Goal: Task Accomplishment & Management: Use online tool/utility

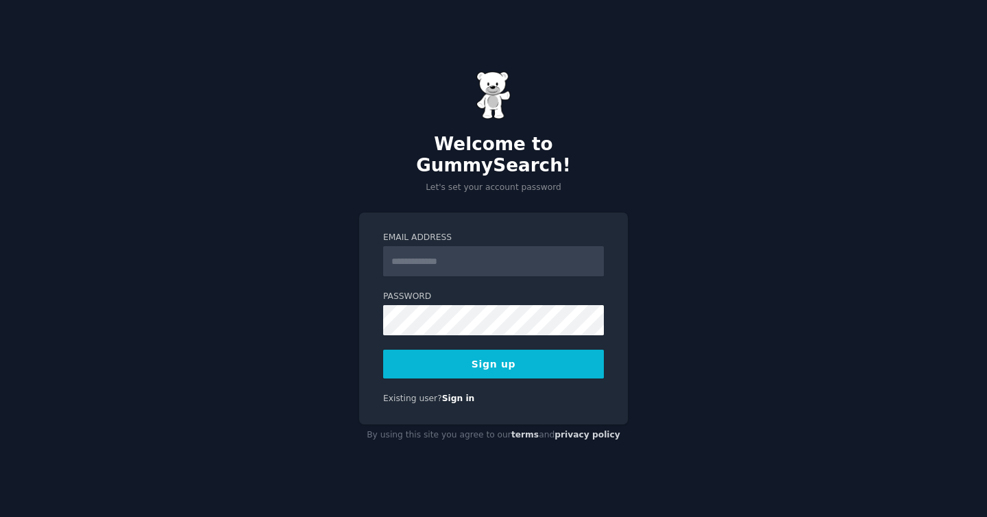
click at [450, 256] on input "Email Address" at bounding box center [493, 261] width 221 height 30
type input "**********"
click at [535, 361] on button "Sign up" at bounding box center [493, 364] width 221 height 29
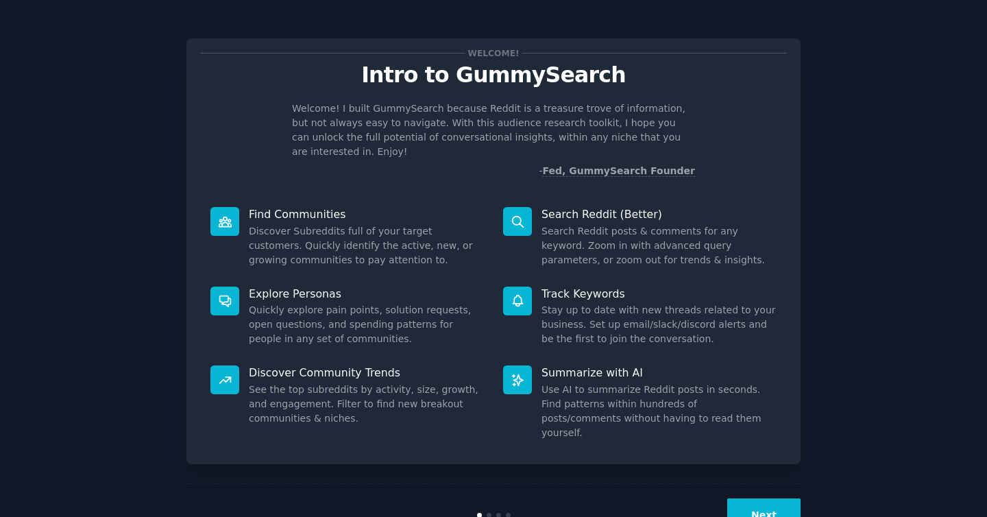
click at [691, 145] on div "Welcome! I built GummySearch because Reddit is a treasure trove of information,…" at bounding box center [493, 139] width 585 height 77
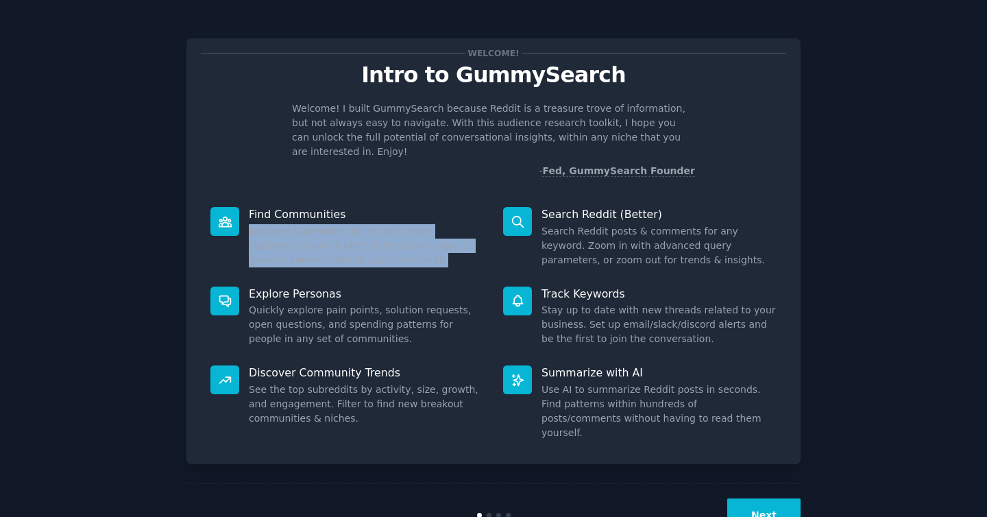
drag, startPoint x: 243, startPoint y: 215, endPoint x: 393, endPoint y: 254, distance: 154.3
click at [393, 254] on div "Find Communities Discover Subreddits full of your target customers. Quickly ide…" at bounding box center [347, 237] width 293 height 80
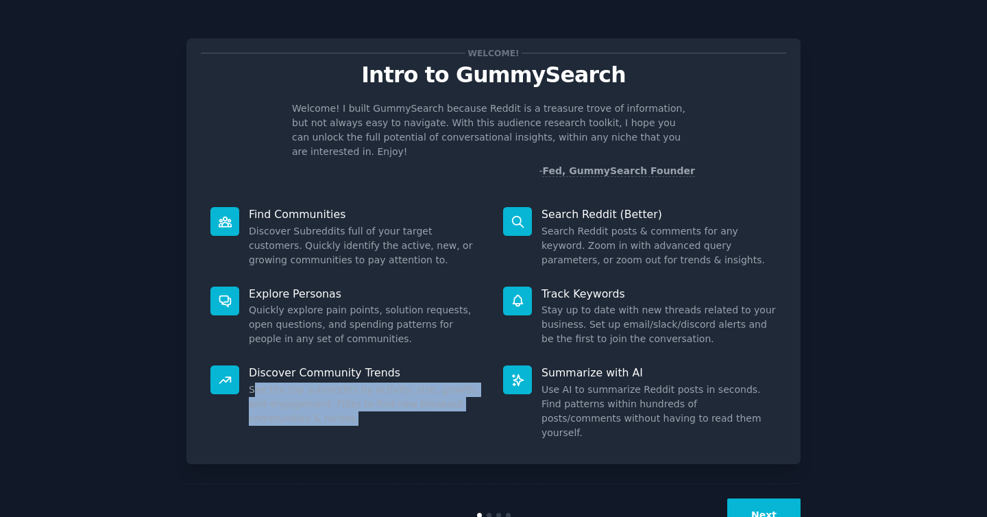
drag, startPoint x: 252, startPoint y: 376, endPoint x: 382, endPoint y: 405, distance: 134.2
click at [383, 405] on dd "See the top subreddits by activity, size, growth, and engagement. Filter to fin…" at bounding box center [366, 403] width 235 height 43
click at [382, 405] on dd "See the top subreddits by activity, size, growth, and engagement. Filter to fin…" at bounding box center [366, 403] width 235 height 43
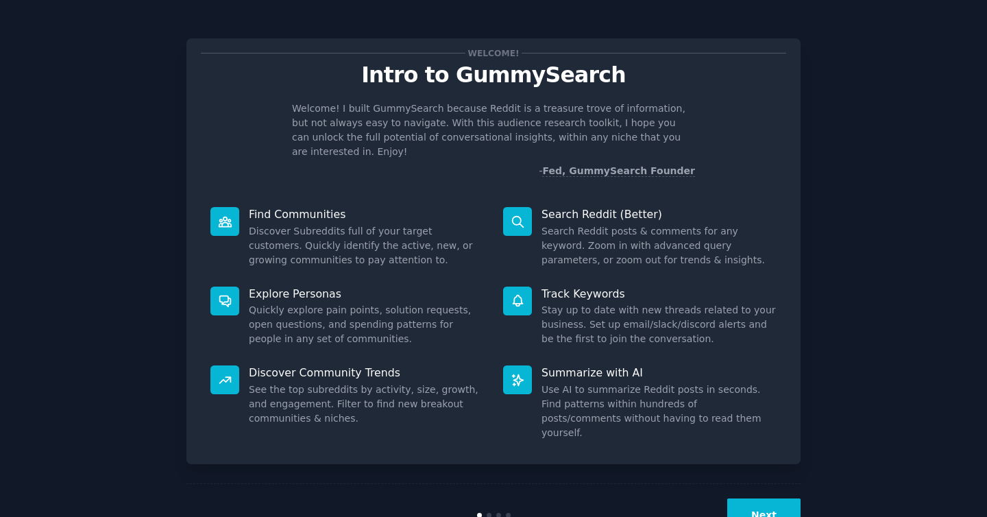
click at [759, 498] on button "Next" at bounding box center [763, 515] width 73 height 34
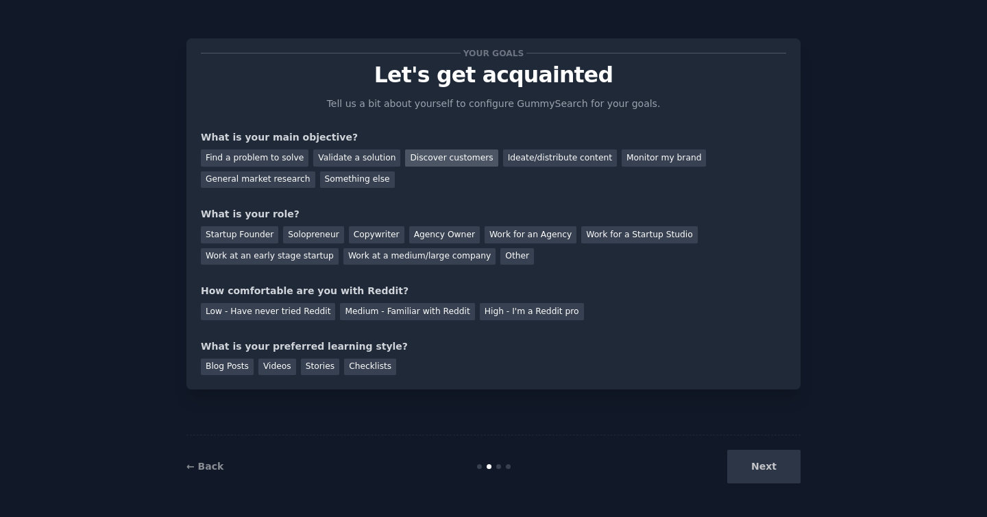
click at [439, 160] on div "Discover customers" at bounding box center [451, 157] width 93 height 17
click at [245, 234] on div "Startup Founder" at bounding box center [239, 234] width 77 height 17
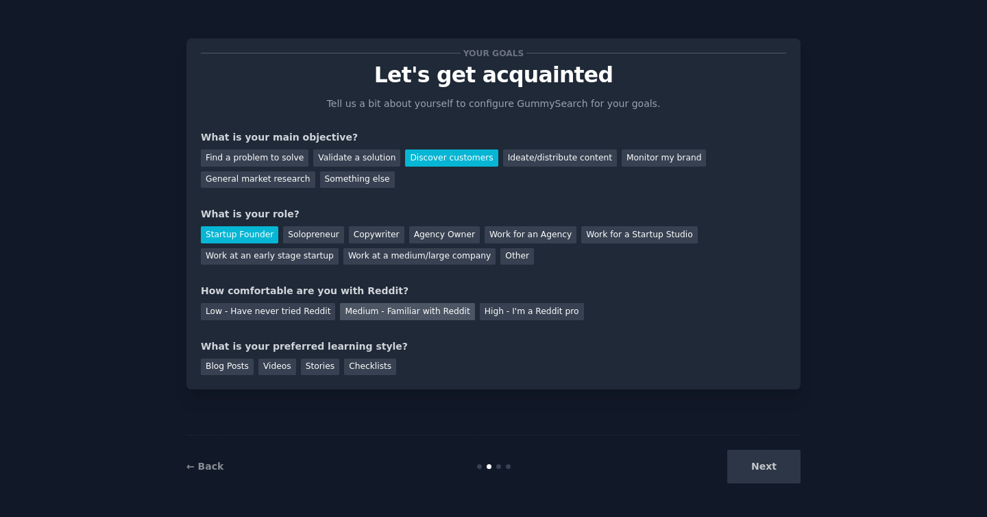
click at [428, 313] on div "Medium - Familiar with Reddit" at bounding box center [407, 311] width 134 height 17
click at [219, 365] on div "Blog Posts" at bounding box center [227, 366] width 53 height 17
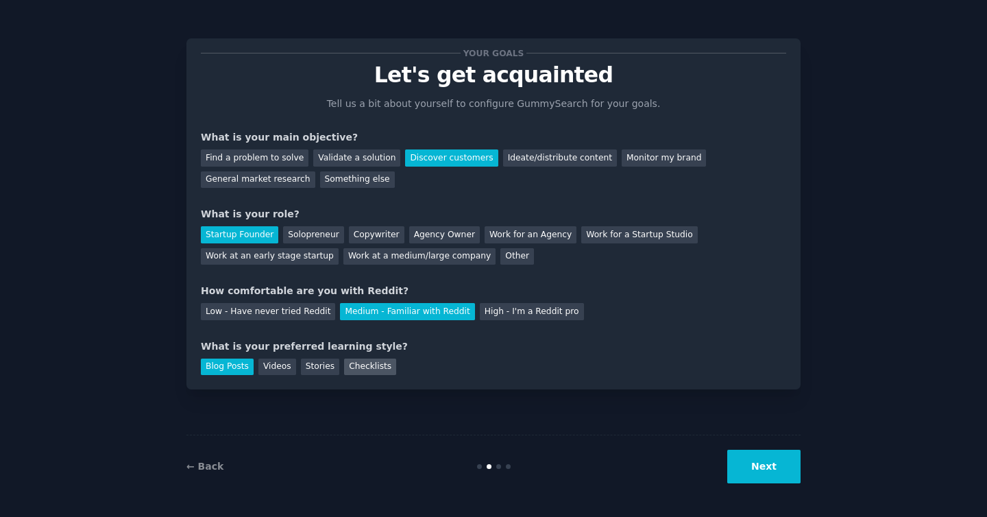
click at [352, 369] on div "Checklists" at bounding box center [370, 366] width 52 height 17
click at [759, 466] on button "Next" at bounding box center [763, 467] width 73 height 34
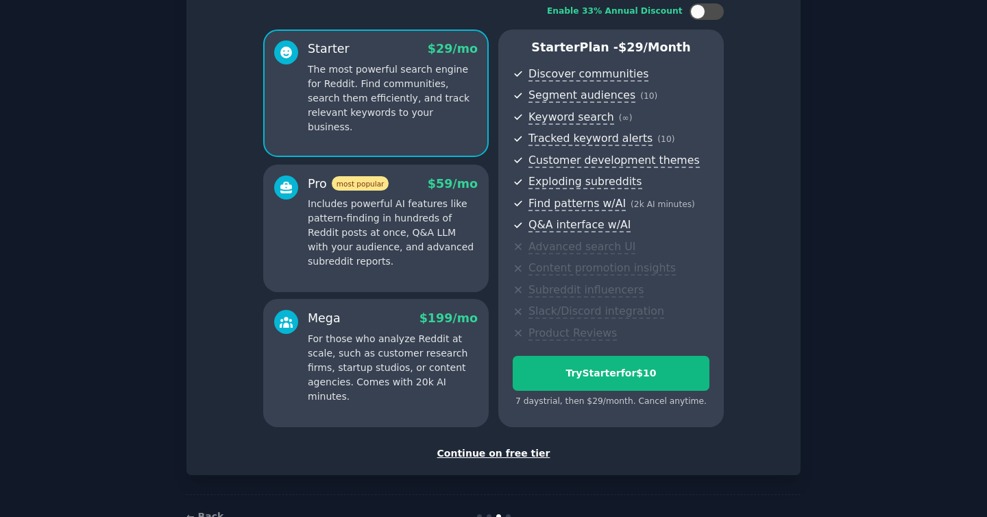
scroll to position [133, 0]
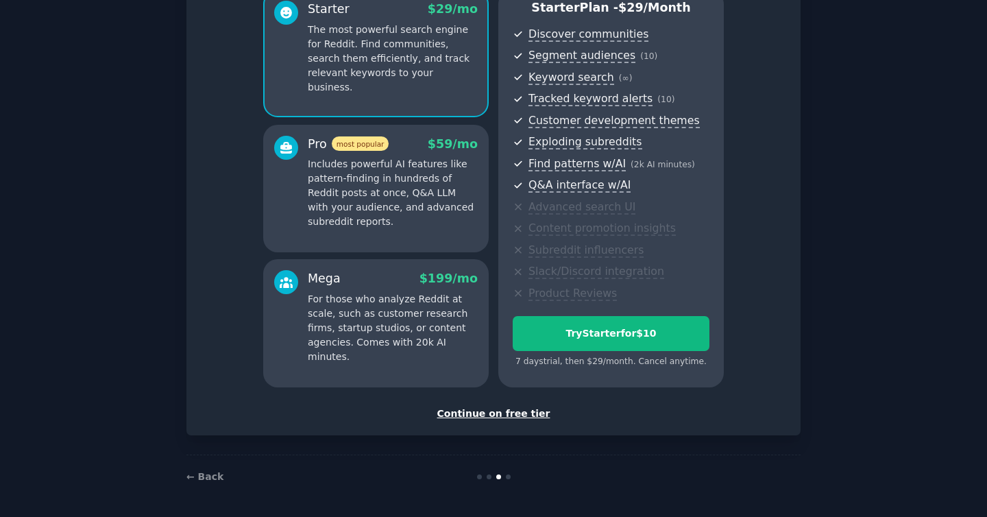
click at [509, 413] on div "Continue on free tier" at bounding box center [493, 413] width 585 height 14
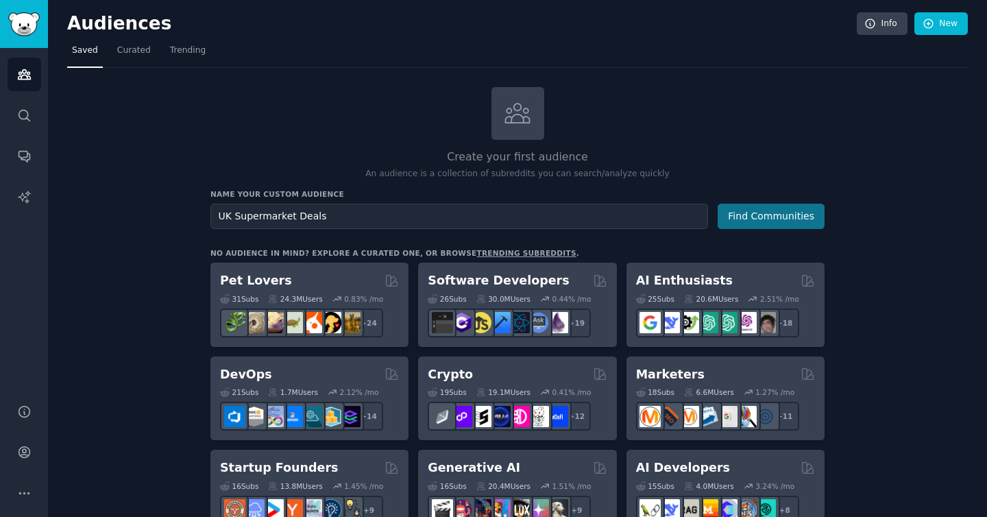
type input "UK Supermarket Deals"
click at [735, 219] on button "Find Communities" at bounding box center [771, 216] width 107 height 25
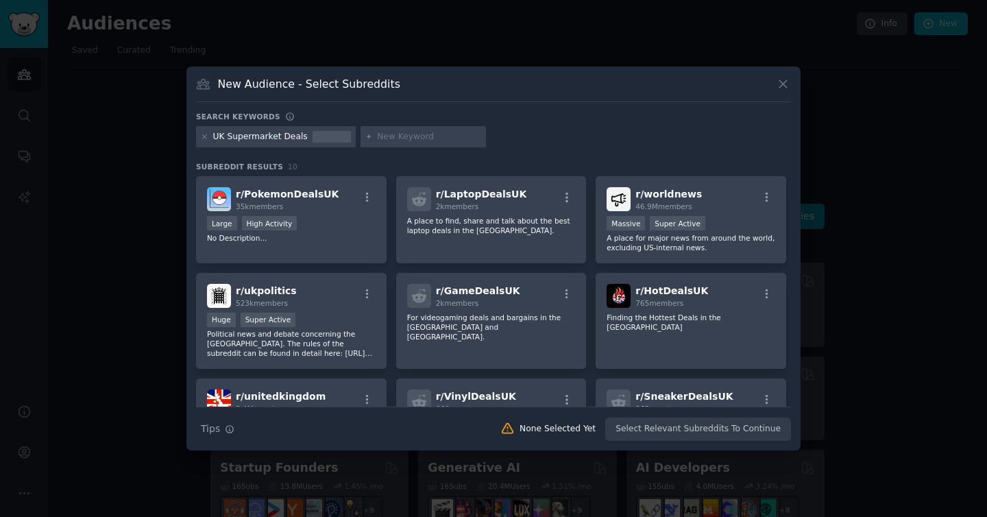
click at [781, 82] on icon at bounding box center [783, 84] width 8 height 8
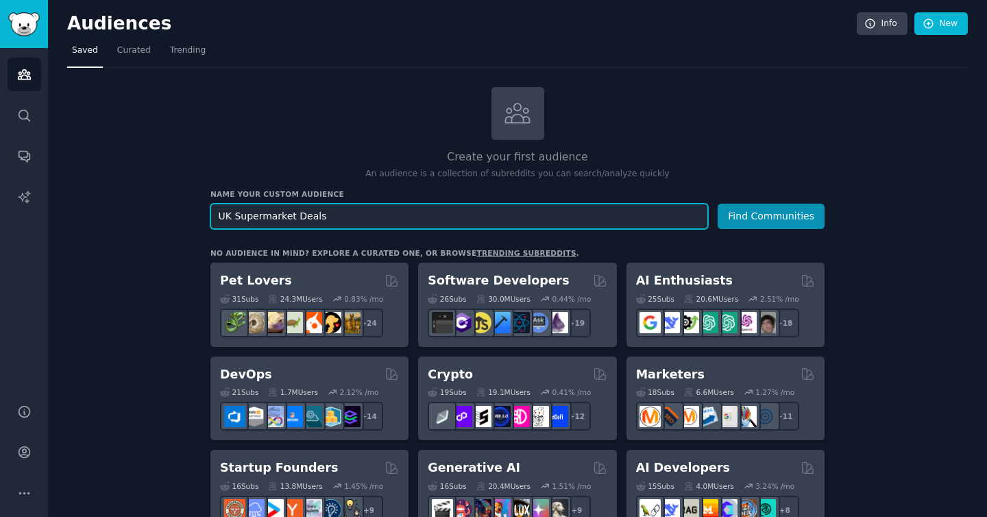
click at [487, 213] on input "UK Supermarket Deals" at bounding box center [459, 216] width 498 height 25
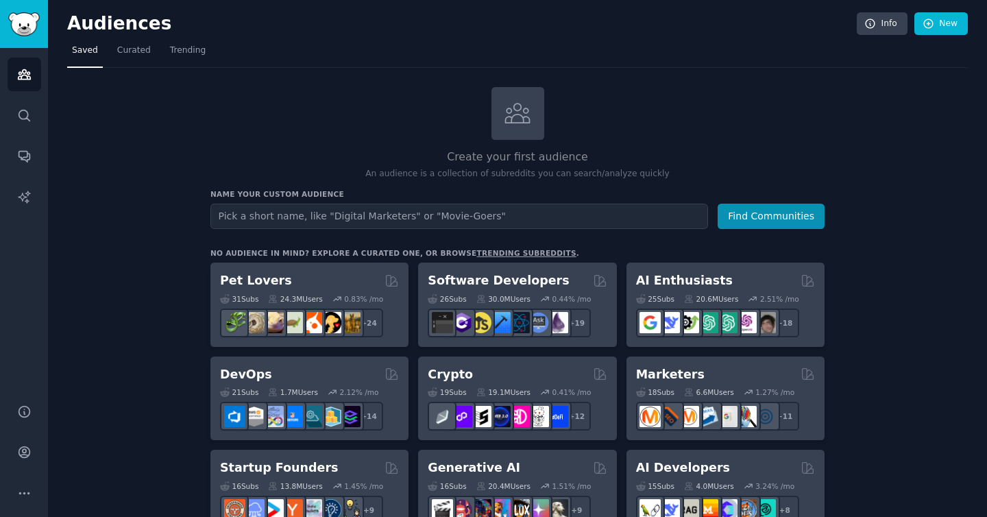
click at [399, 114] on div "Create your first audience An audience is a collection of subreddits you can se…" at bounding box center [517, 133] width 614 height 93
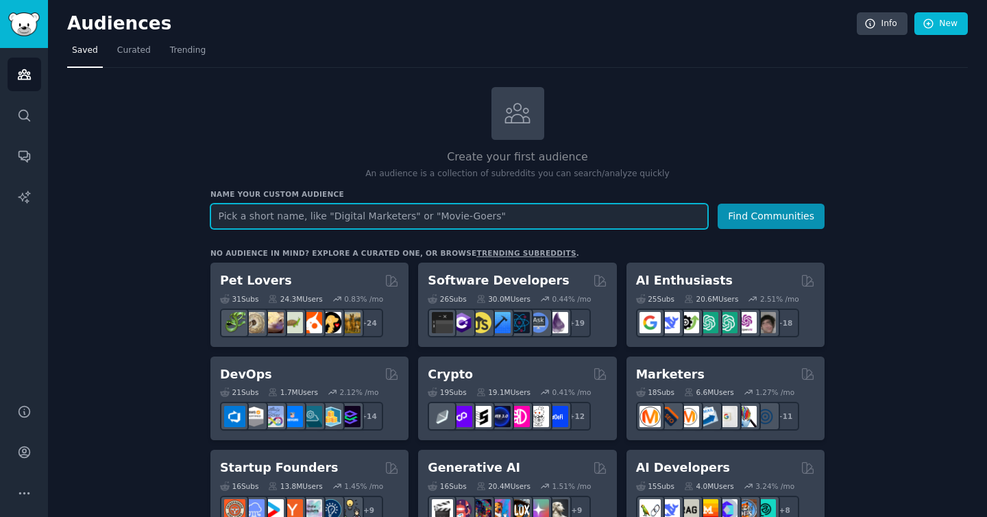
click at [294, 219] on input "text" at bounding box center [459, 216] width 498 height 25
type input "F"
click at [718, 204] on button "Find Communities" at bounding box center [771, 216] width 107 height 25
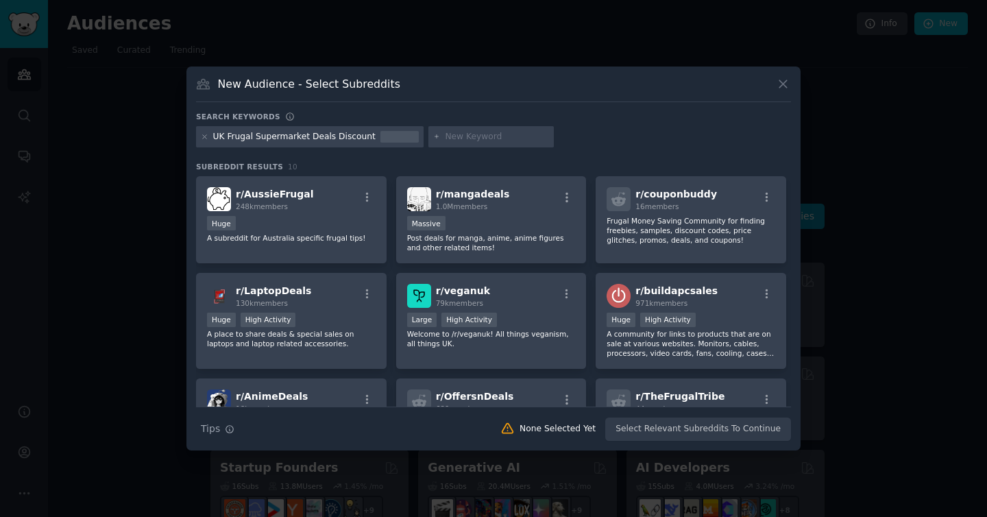
click at [282, 138] on div "UK Frugal Supermarket Deals Discount" at bounding box center [294, 137] width 162 height 12
click at [559, 112] on div "Search keywords" at bounding box center [493, 119] width 595 height 14
click at [787, 80] on icon at bounding box center [783, 84] width 14 height 14
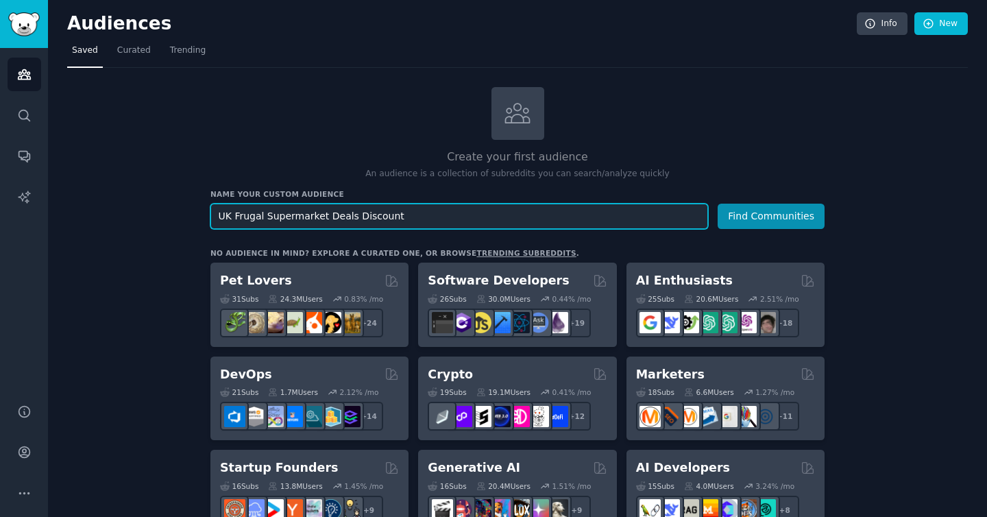
click at [437, 219] on input "UK Frugal Supermarket Deals Discount" at bounding box center [459, 216] width 498 height 25
type input "r/UkFrugal"
click at [718, 204] on button "Find Communities" at bounding box center [771, 216] width 107 height 25
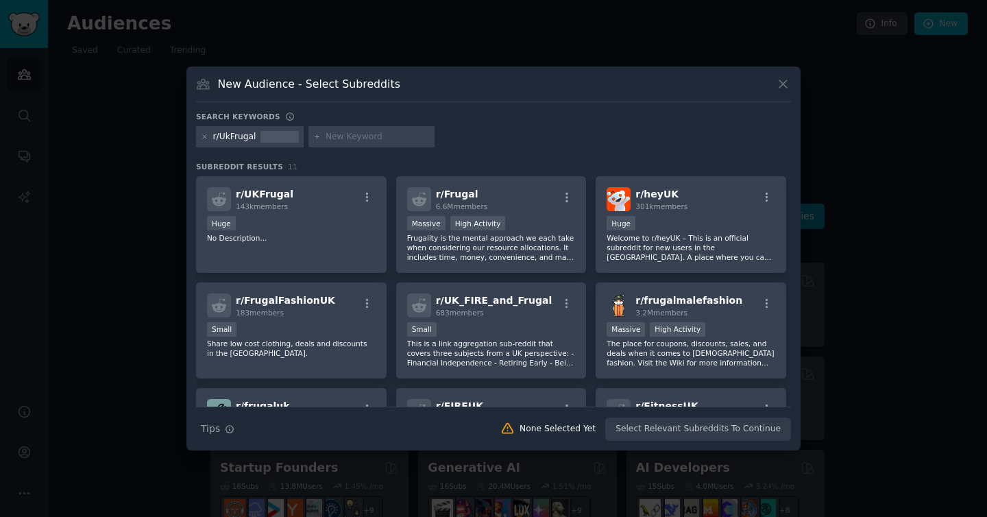
click at [237, 133] on div "r/UkFrugal" at bounding box center [234, 137] width 43 height 12
click at [240, 134] on div "r/UkFrugal" at bounding box center [234, 137] width 43 height 12
click at [778, 82] on icon at bounding box center [783, 84] width 14 height 14
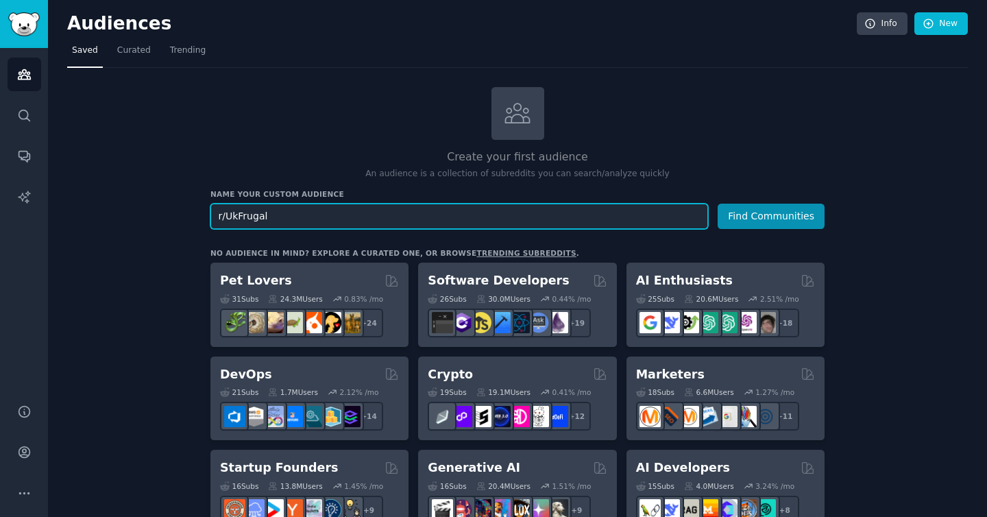
click at [337, 217] on input "r/UkFrugal" at bounding box center [459, 216] width 498 height 25
type input "UK Frugal"
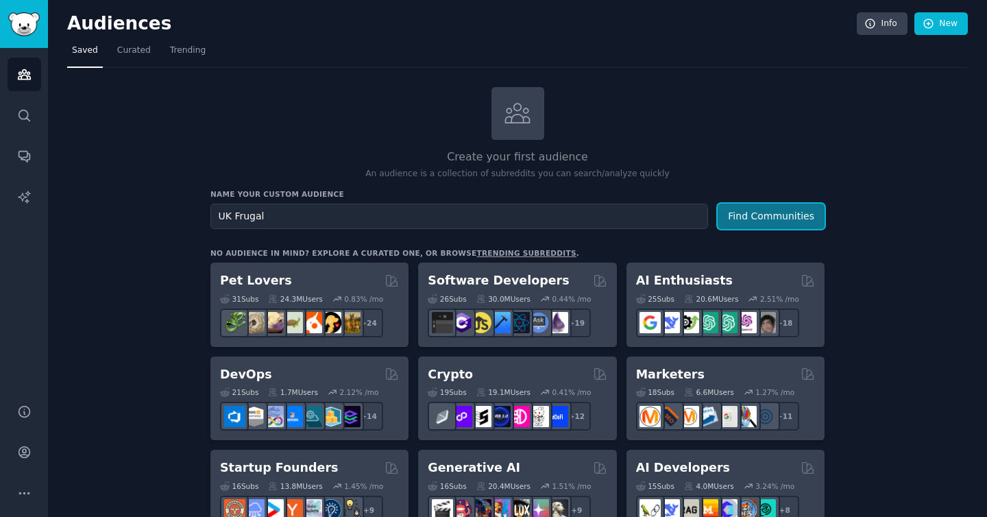
click at [757, 218] on button "Find Communities" at bounding box center [771, 216] width 107 height 25
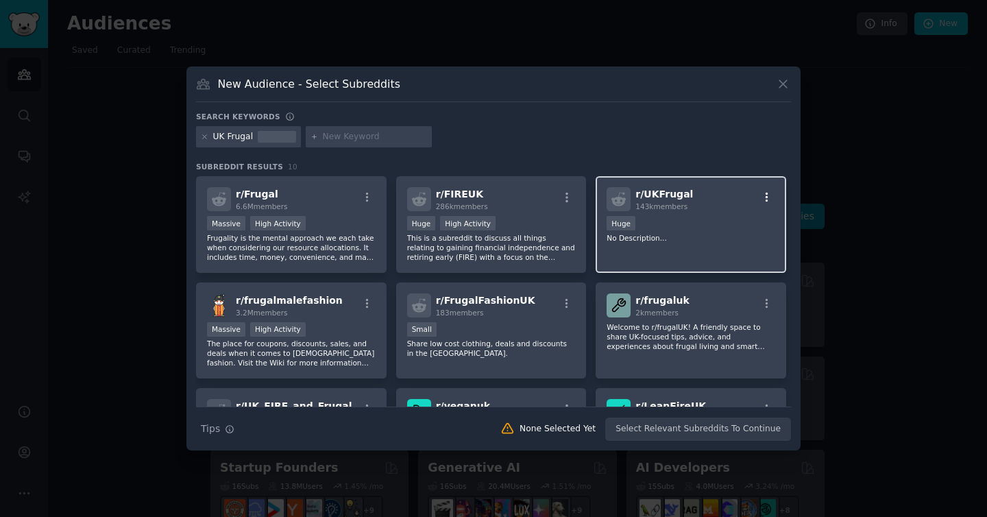
click at [766, 197] on icon "button" at bounding box center [767, 197] width 12 height 12
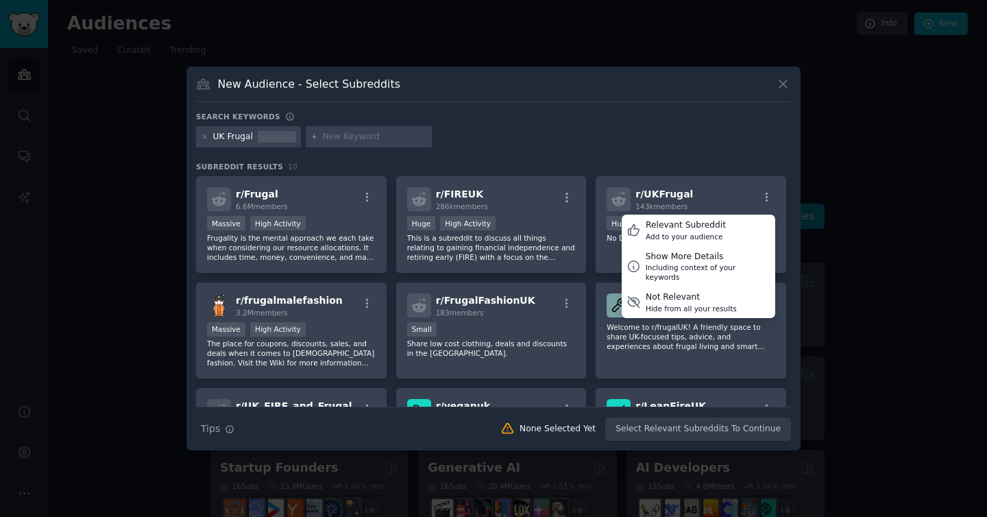
click at [712, 143] on div "UK Frugal" at bounding box center [493, 139] width 595 height 27
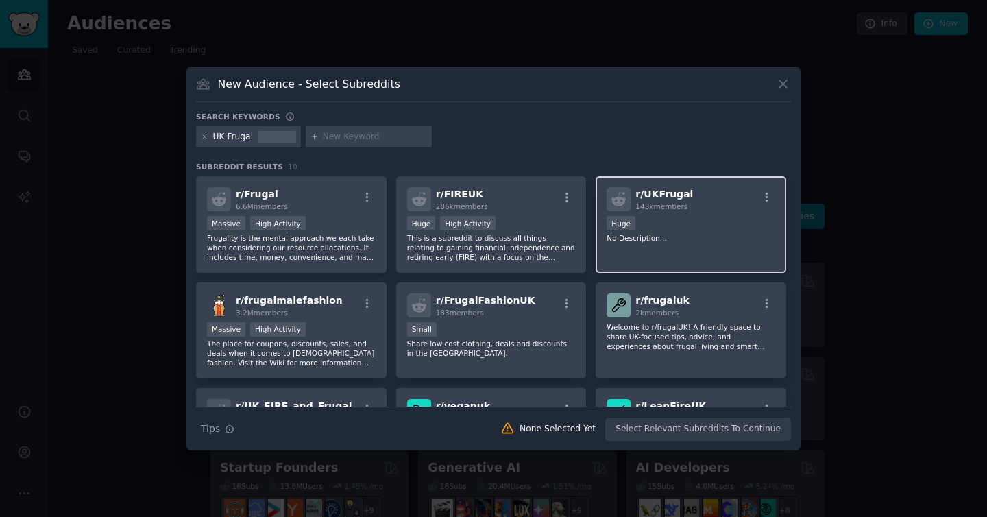
click at [690, 226] on div "Huge" at bounding box center [691, 224] width 169 height 17
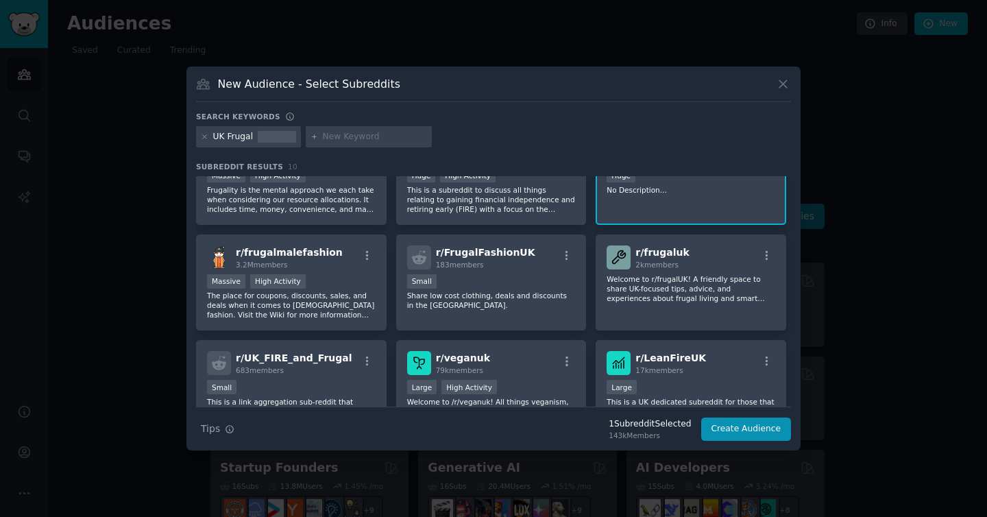
scroll to position [49, 0]
click at [688, 280] on p "Welcome to r/frugalUK! A friendly space to share UK-focused tips, advice, and e…" at bounding box center [691, 287] width 169 height 29
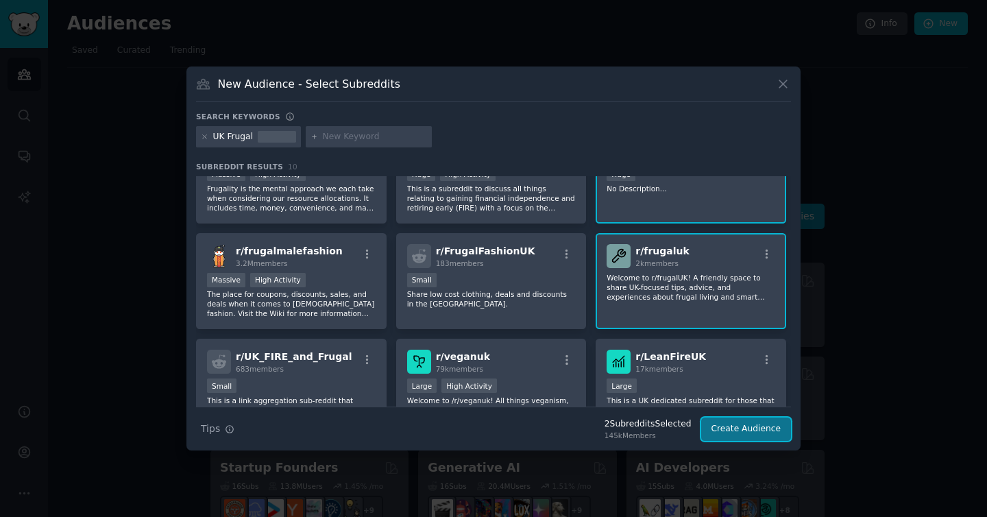
click at [738, 426] on button "Create Audience" at bounding box center [746, 428] width 90 height 23
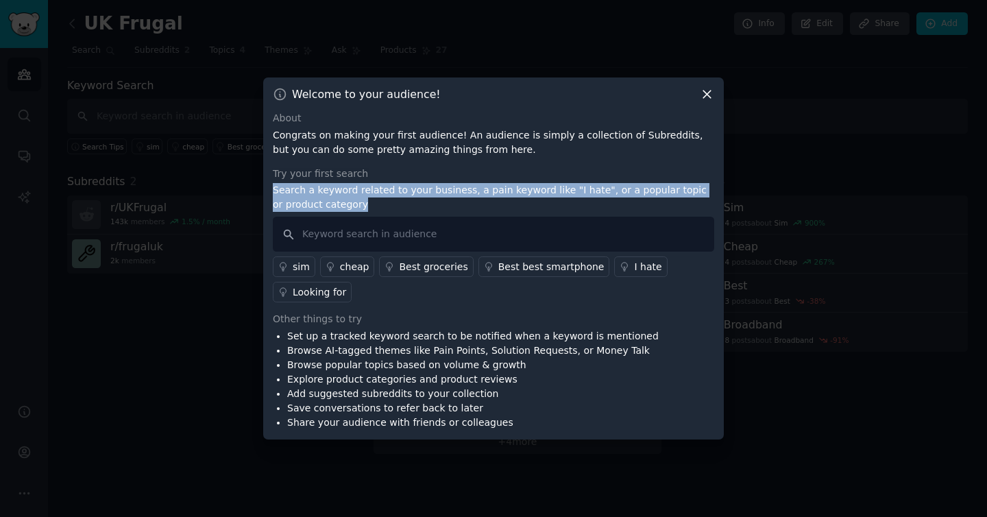
drag, startPoint x: 369, startPoint y: 207, endPoint x: 270, endPoint y: 191, distance: 100.1
click at [270, 191] on div "Welcome to your audience! About Congrats on making your first audience! An audi…" at bounding box center [493, 258] width 461 height 362
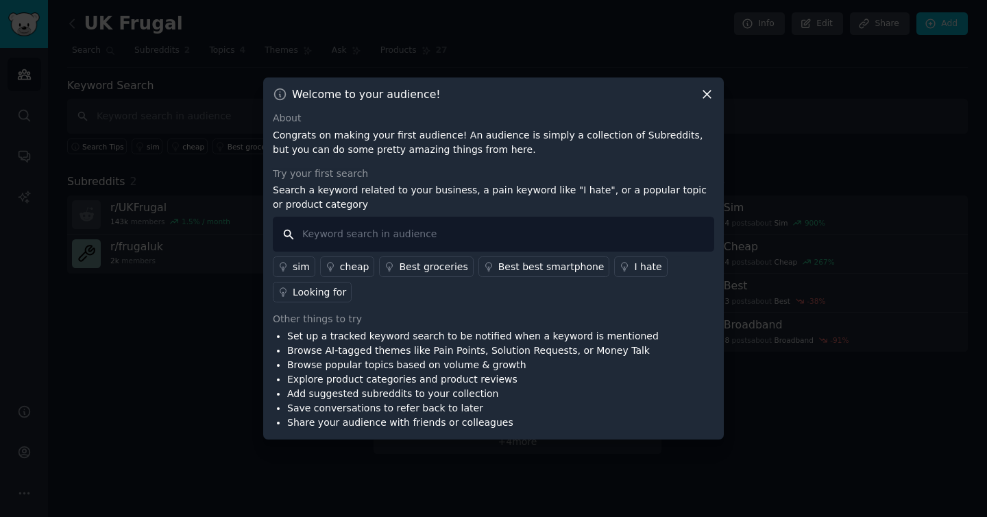
click at [368, 239] on input "text" at bounding box center [493, 234] width 441 height 35
type input "deal"
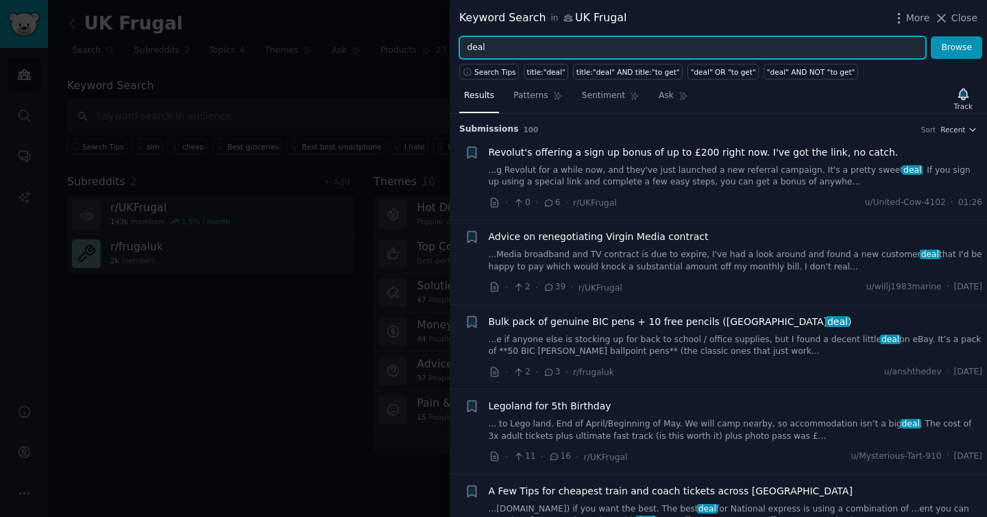
click at [563, 38] on input "deal" at bounding box center [692, 47] width 467 height 23
click at [563, 47] on input "deal" at bounding box center [692, 47] width 467 height 23
type input ""deal" AND "[PERSON_NAME]""
click at [931, 36] on button "Browse" at bounding box center [956, 47] width 51 height 23
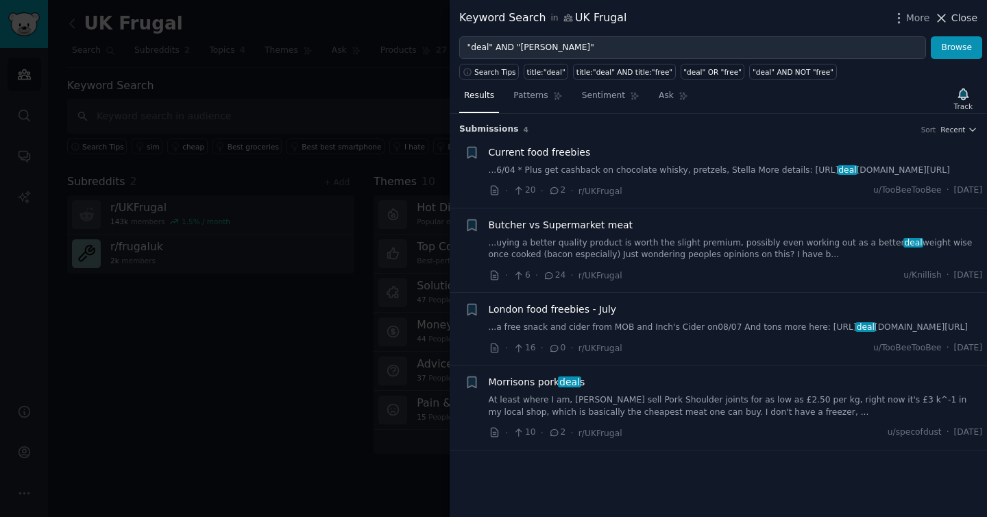
click at [953, 23] on span "Close" at bounding box center [964, 18] width 26 height 14
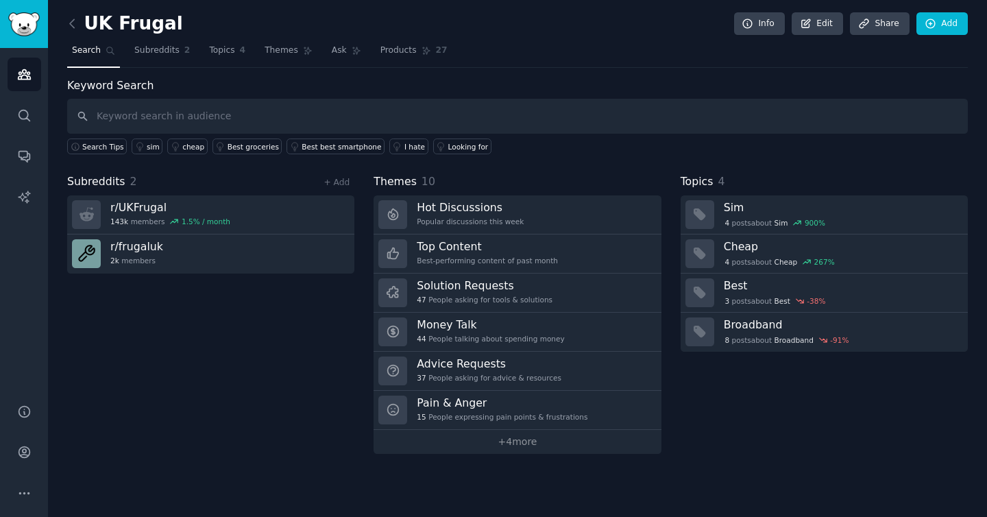
click at [585, 30] on div "UK Frugal Info Edit Share Add" at bounding box center [517, 26] width 901 height 28
click at [21, 80] on icon "Sidebar" at bounding box center [24, 75] width 12 height 10
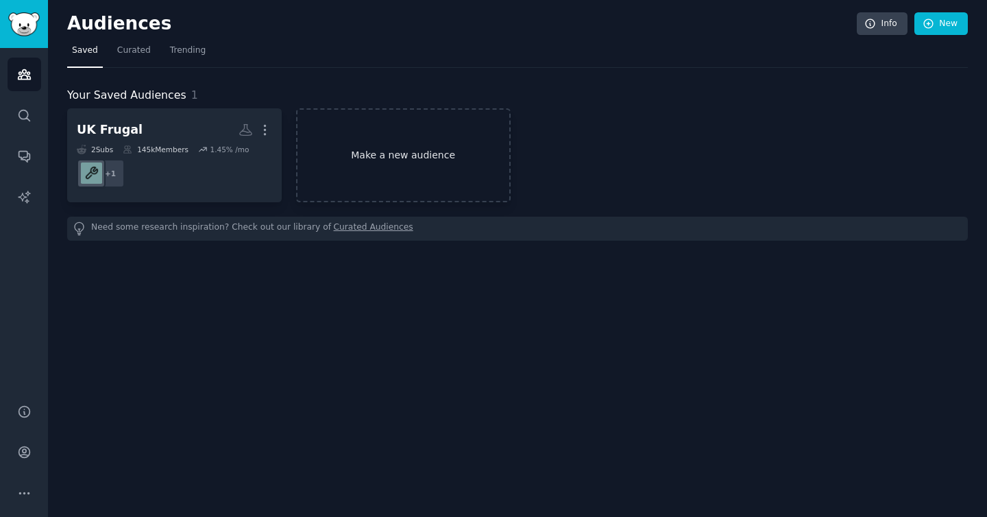
click at [371, 136] on link "Make a new audience" at bounding box center [403, 155] width 215 height 94
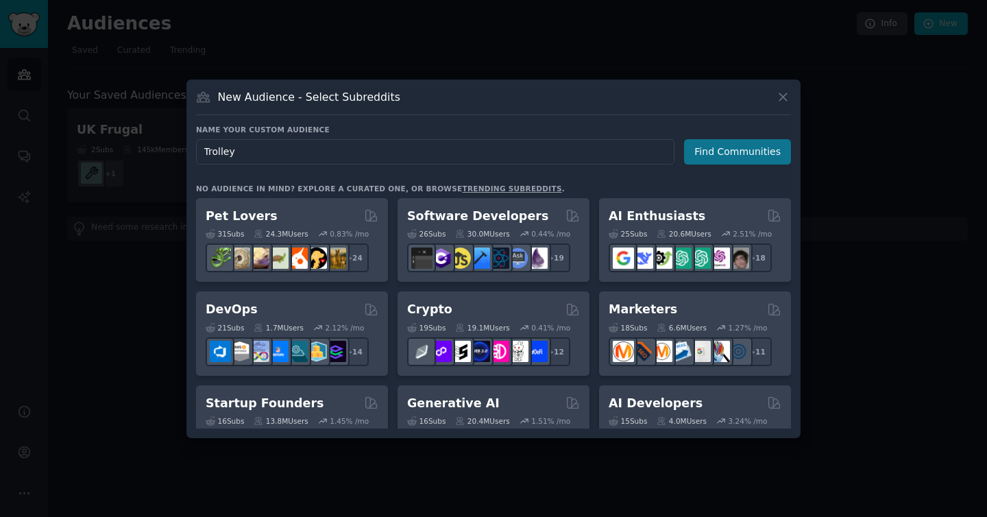
type input "Trolley"
click at [727, 145] on button "Find Communities" at bounding box center [737, 151] width 107 height 25
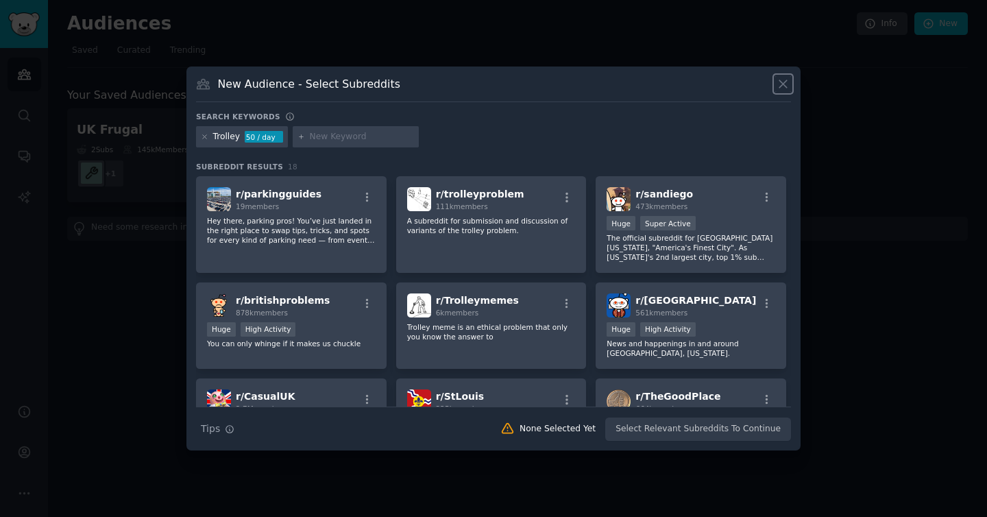
click at [778, 82] on icon at bounding box center [783, 84] width 14 height 14
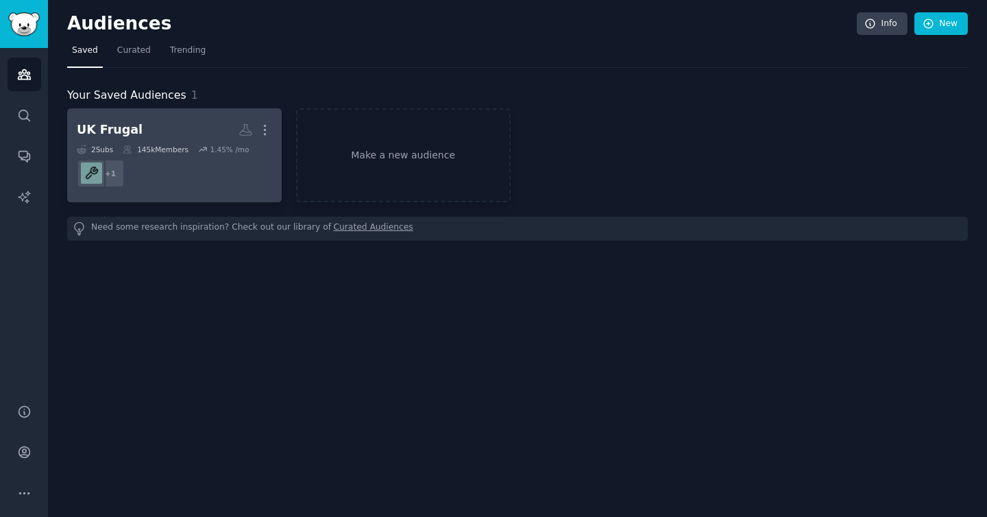
click at [173, 167] on dd "+ 1" at bounding box center [174, 173] width 195 height 38
